Goal: Check status: Check status

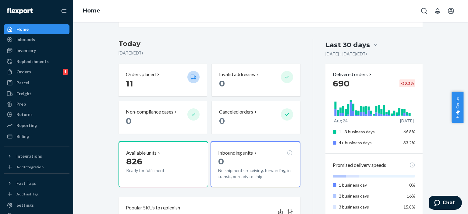
scroll to position [119, 0]
click at [135, 82] on p "11" at bounding box center [154, 83] width 57 height 11
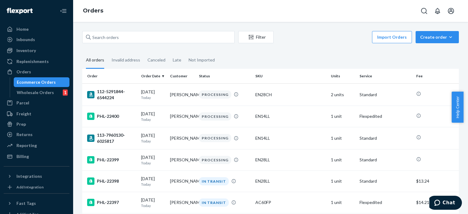
click at [463, 97] on div "Help Center" at bounding box center [460, 107] width 16 height 31
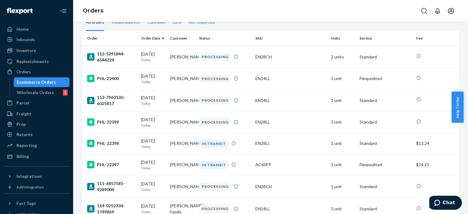
scroll to position [40, 0]
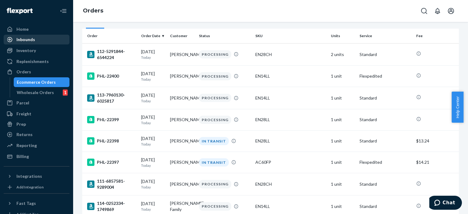
click at [23, 38] on div "Inbounds" at bounding box center [25, 40] width 19 height 6
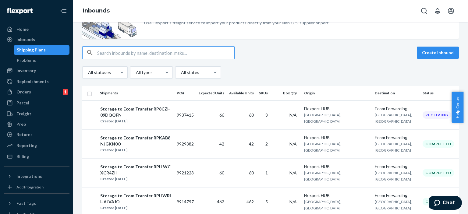
scroll to position [31, 0]
click at [165, 171] on div "Storage to Ecom Transfer RPLLWCXCR4ZII" at bounding box center [135, 170] width 71 height 12
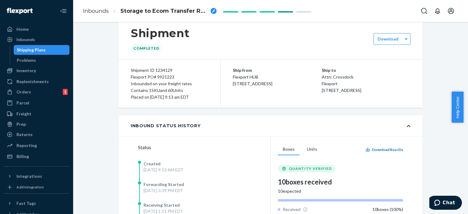
scroll to position [11, 0]
click at [27, 39] on div "Inbounds" at bounding box center [25, 40] width 19 height 6
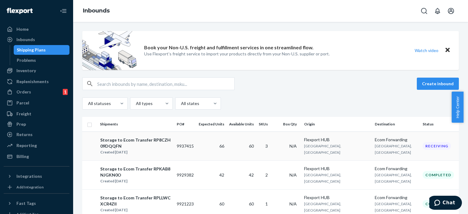
click at [171, 139] on div "Storage to Ecom Transfer RP8CZH09DQQFN" at bounding box center [135, 143] width 71 height 12
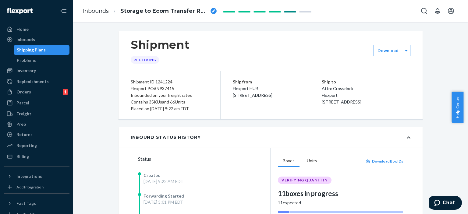
click at [171, 139] on div "Inbound Status History" at bounding box center [166, 137] width 70 height 6
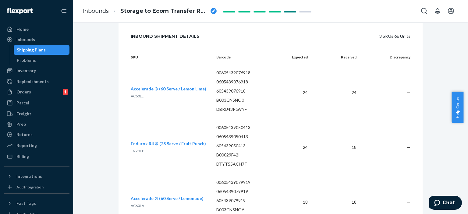
scroll to position [132, 0]
click at [19, 73] on div "Inventory" at bounding box center [26, 71] width 20 height 6
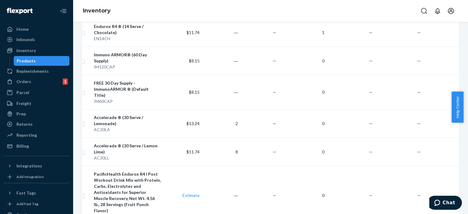
scroll to position [635, 0]
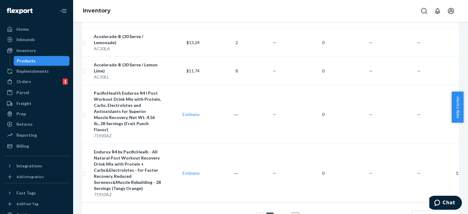
click at [281, 214] on link "2" at bounding box center [279, 216] width 5 height 5
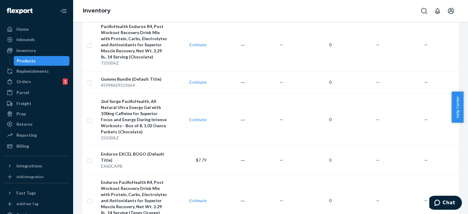
scroll to position [904, 0]
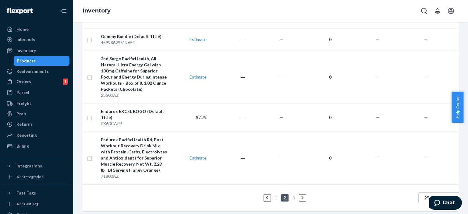
click at [294, 195] on link "3" at bounding box center [293, 197] width 5 height 5
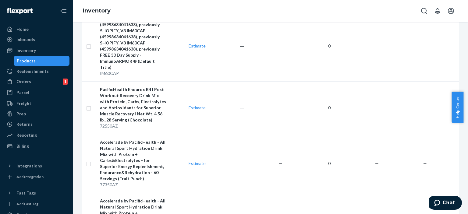
scroll to position [277, 0]
click at [132, 141] on div "Accelerade by PacificHealth - All Natural Sport Hydration Drink Mix with Protei…" at bounding box center [133, 160] width 67 height 43
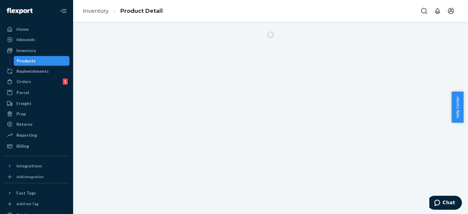
click at [132, 141] on div at bounding box center [270, 118] width 395 height 192
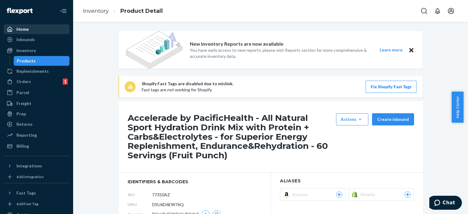
click at [22, 28] on div "Home" at bounding box center [22, 29] width 12 height 6
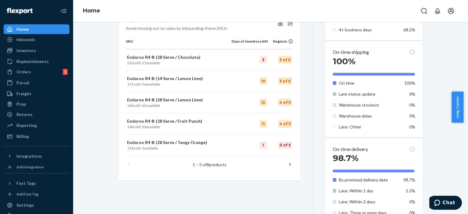
scroll to position [307, 0]
click at [287, 163] on icon at bounding box center [290, 165] width 6 height 6
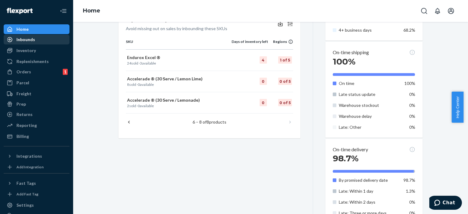
click at [30, 38] on div "Inbounds" at bounding box center [25, 40] width 19 height 6
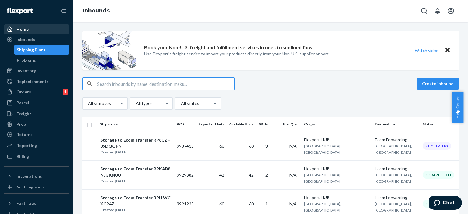
click at [21, 28] on div "Home" at bounding box center [22, 29] width 12 height 6
